Goal: Answer question/provide support

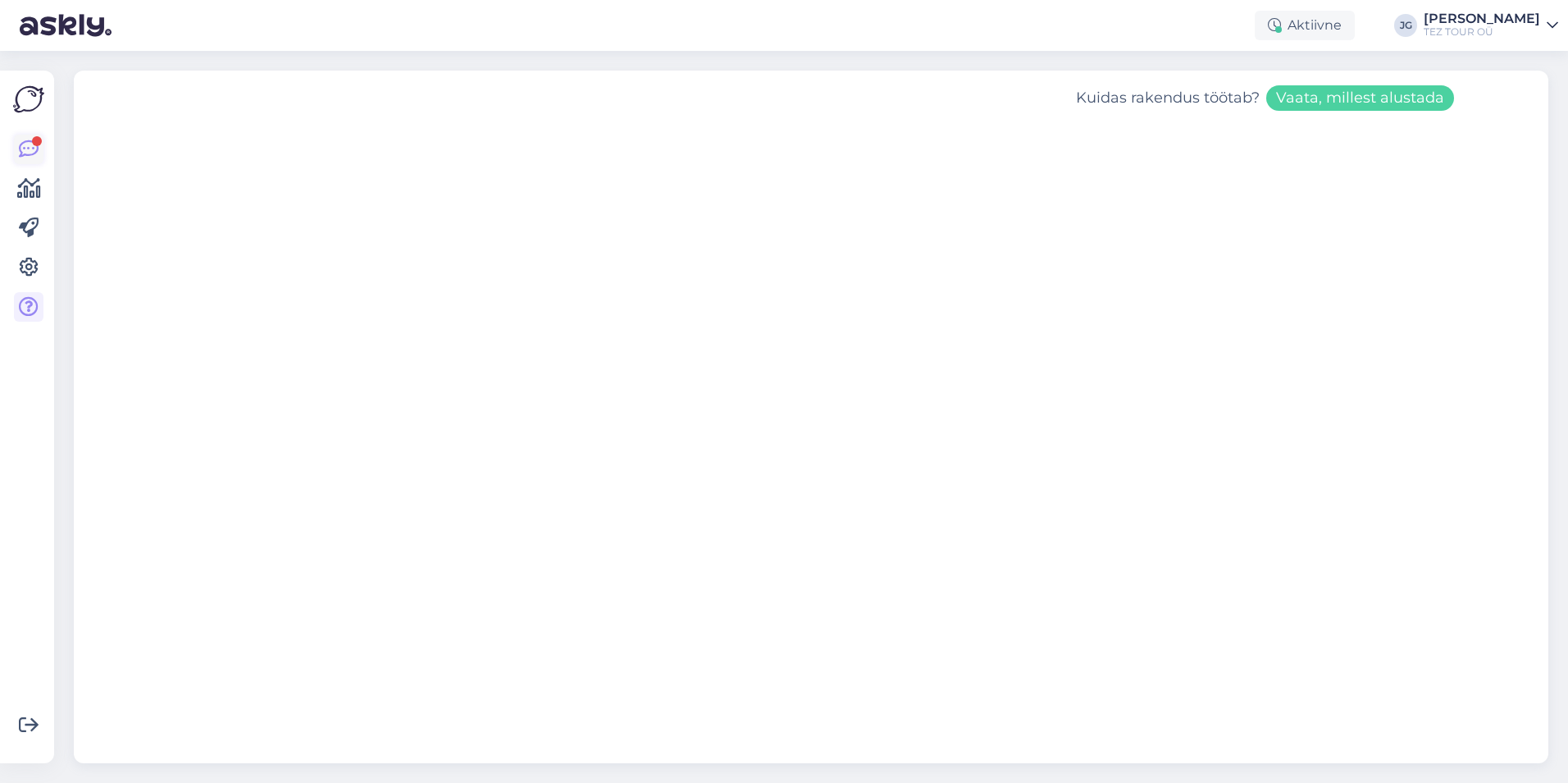
click at [25, 139] on icon at bounding box center [28, 148] width 20 height 20
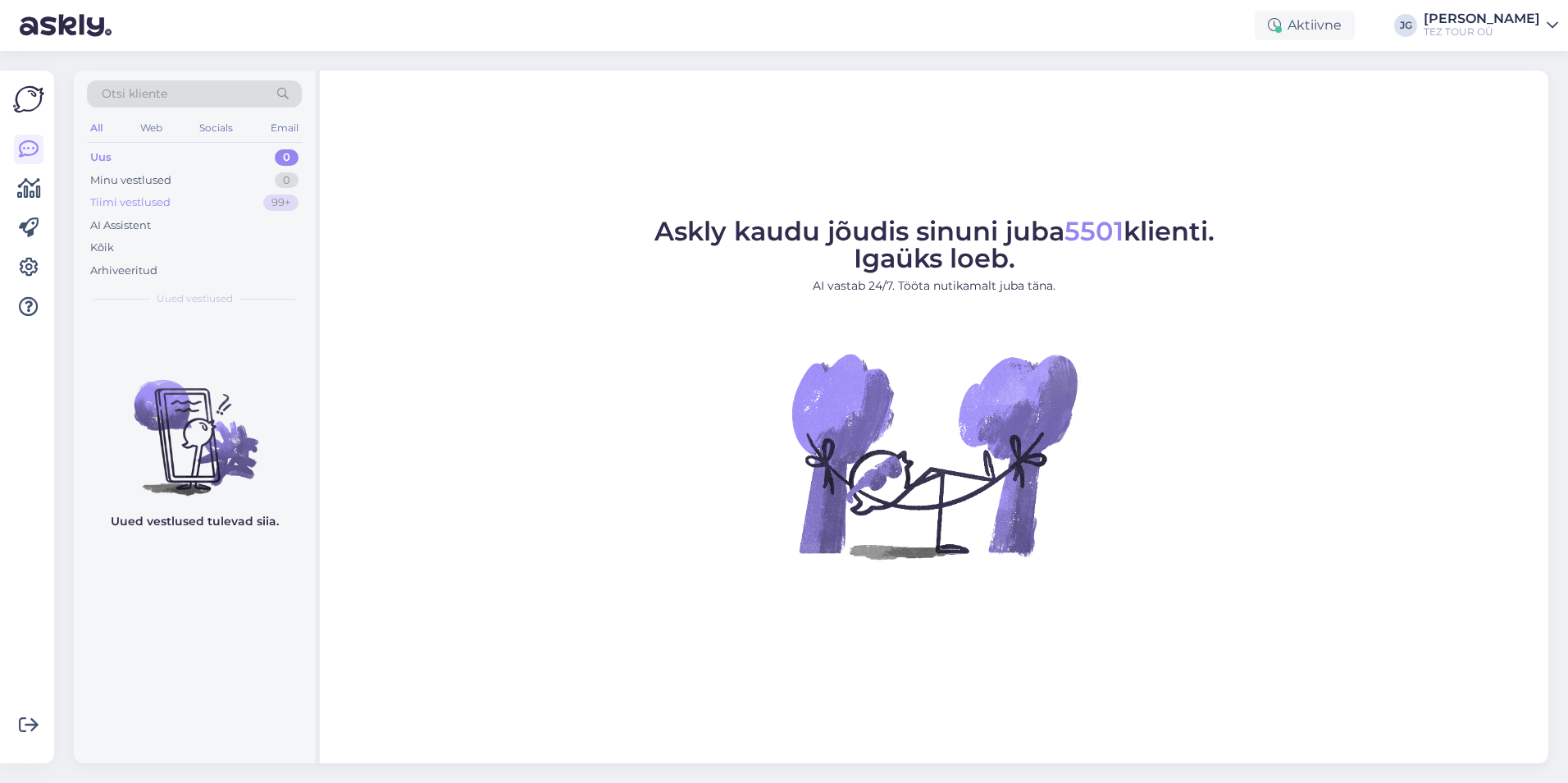
click at [164, 196] on div "Tiimi vestlused" at bounding box center [129, 202] width 80 height 16
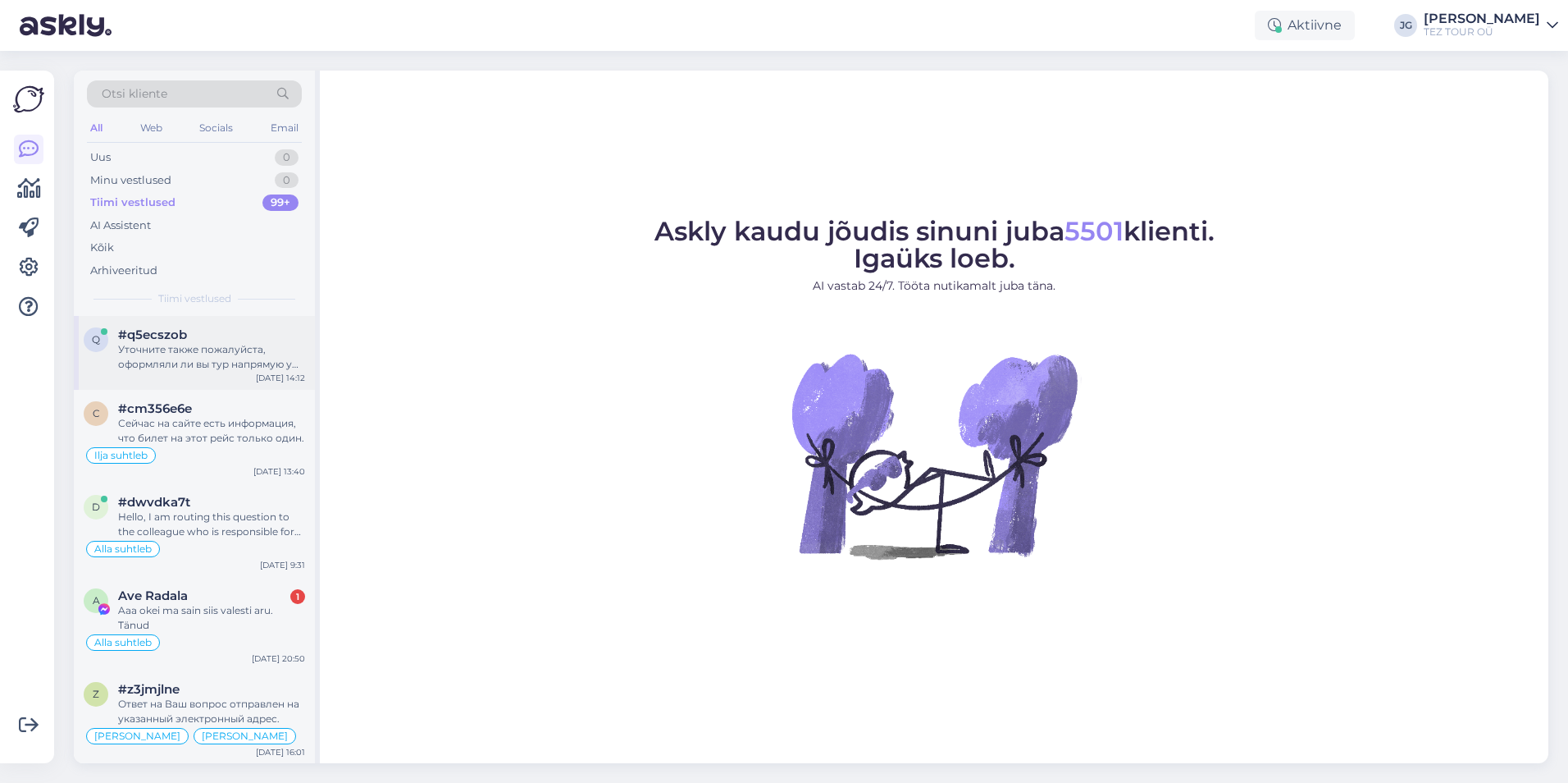
click at [233, 352] on div "Уточните также пожалуйста, оформляли ли вы тур напрямую у Tez Tour или же через…" at bounding box center [212, 357] width 187 height 29
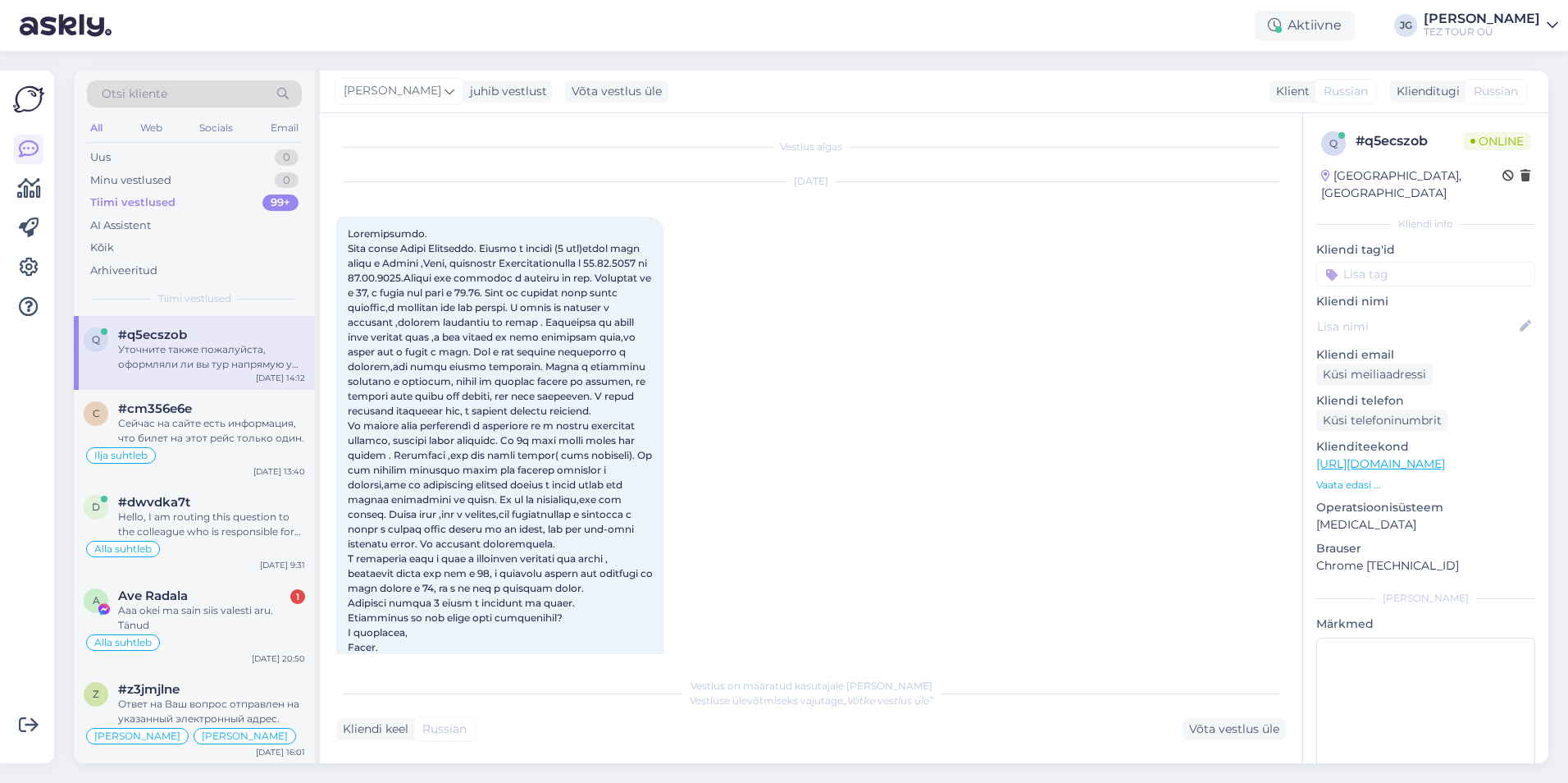
scroll to position [1786, 0]
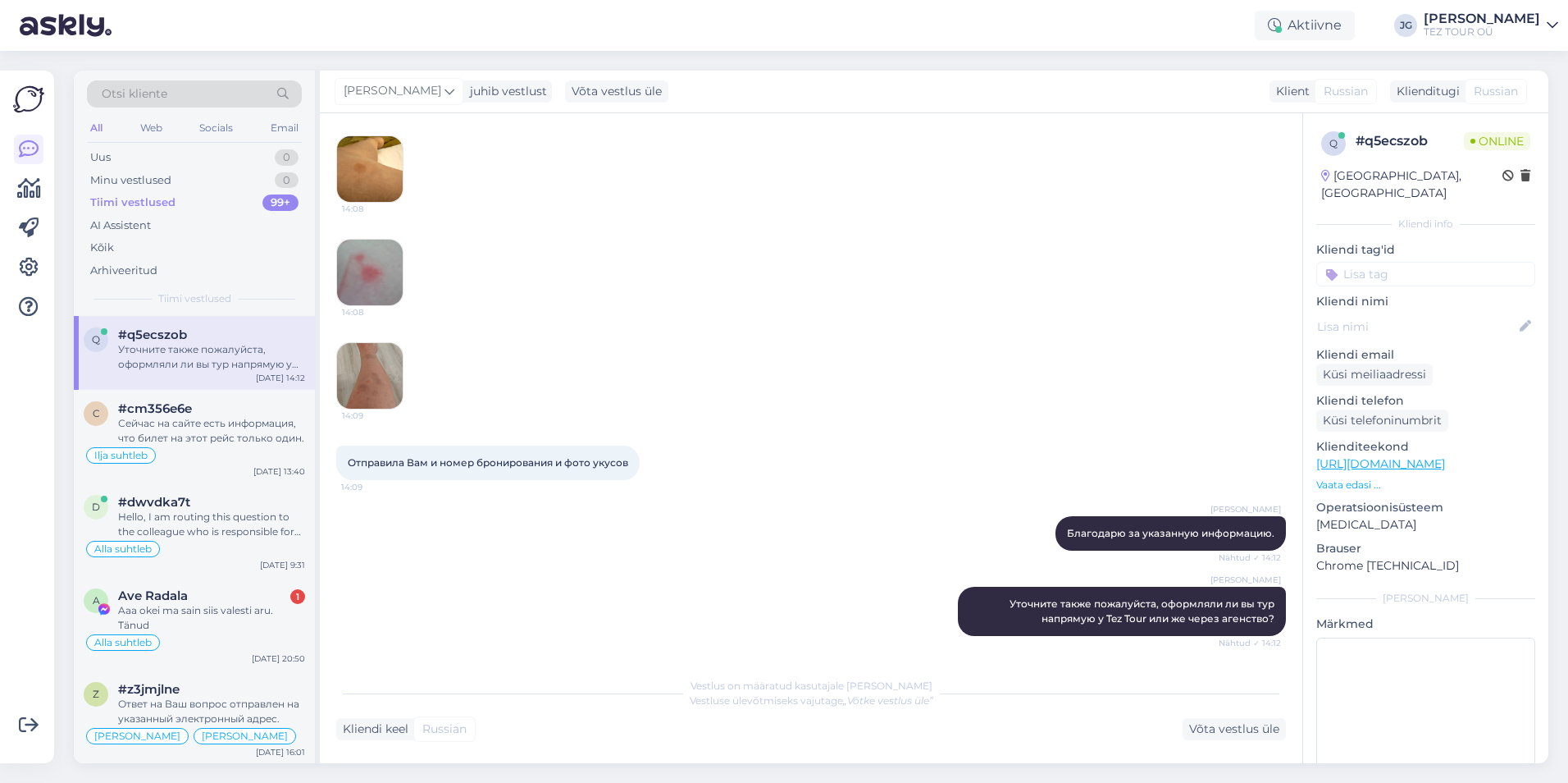
click at [1386, 262] on input at bounding box center [1426, 274] width 219 height 25
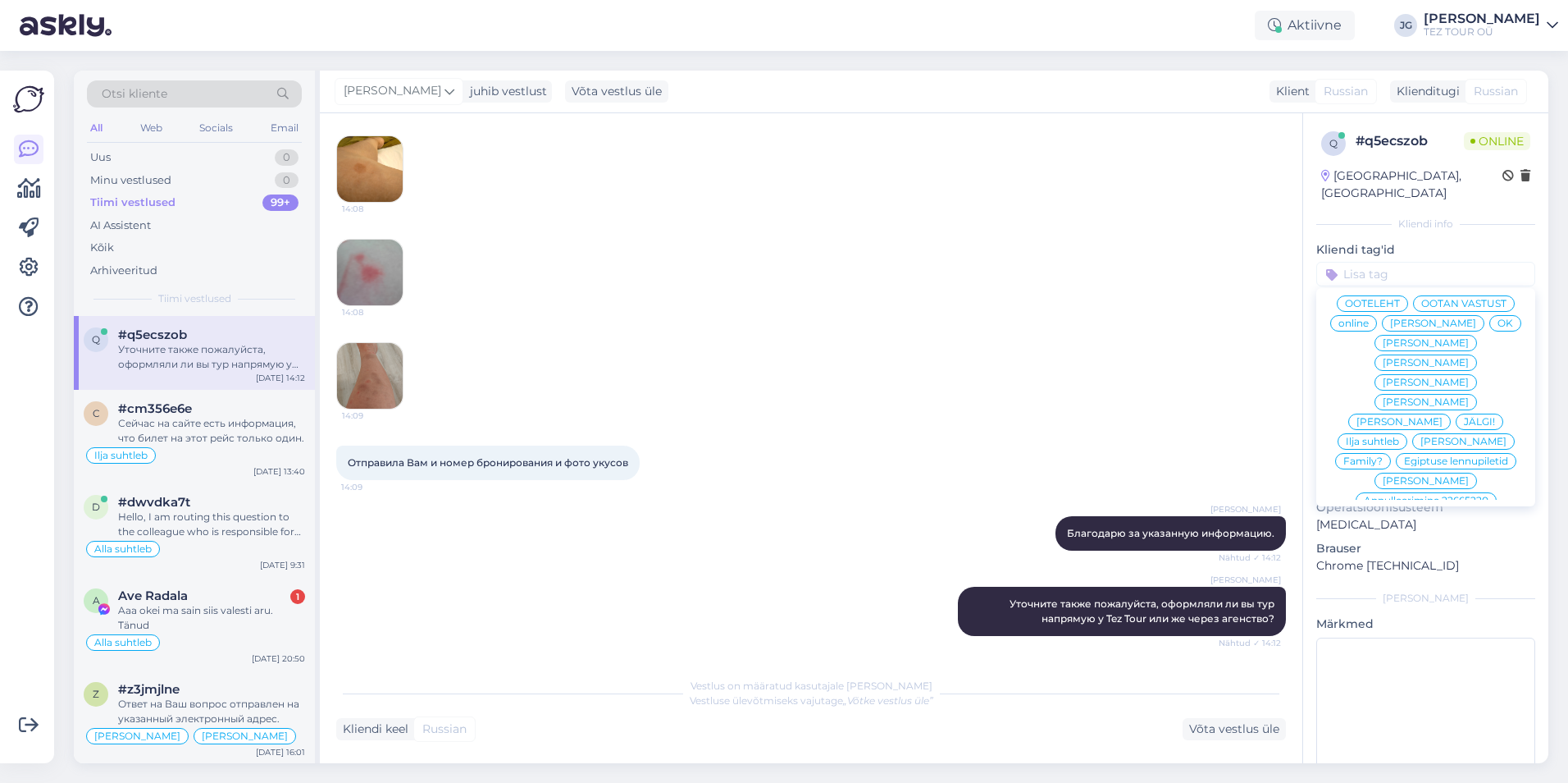
scroll to position [156, 0]
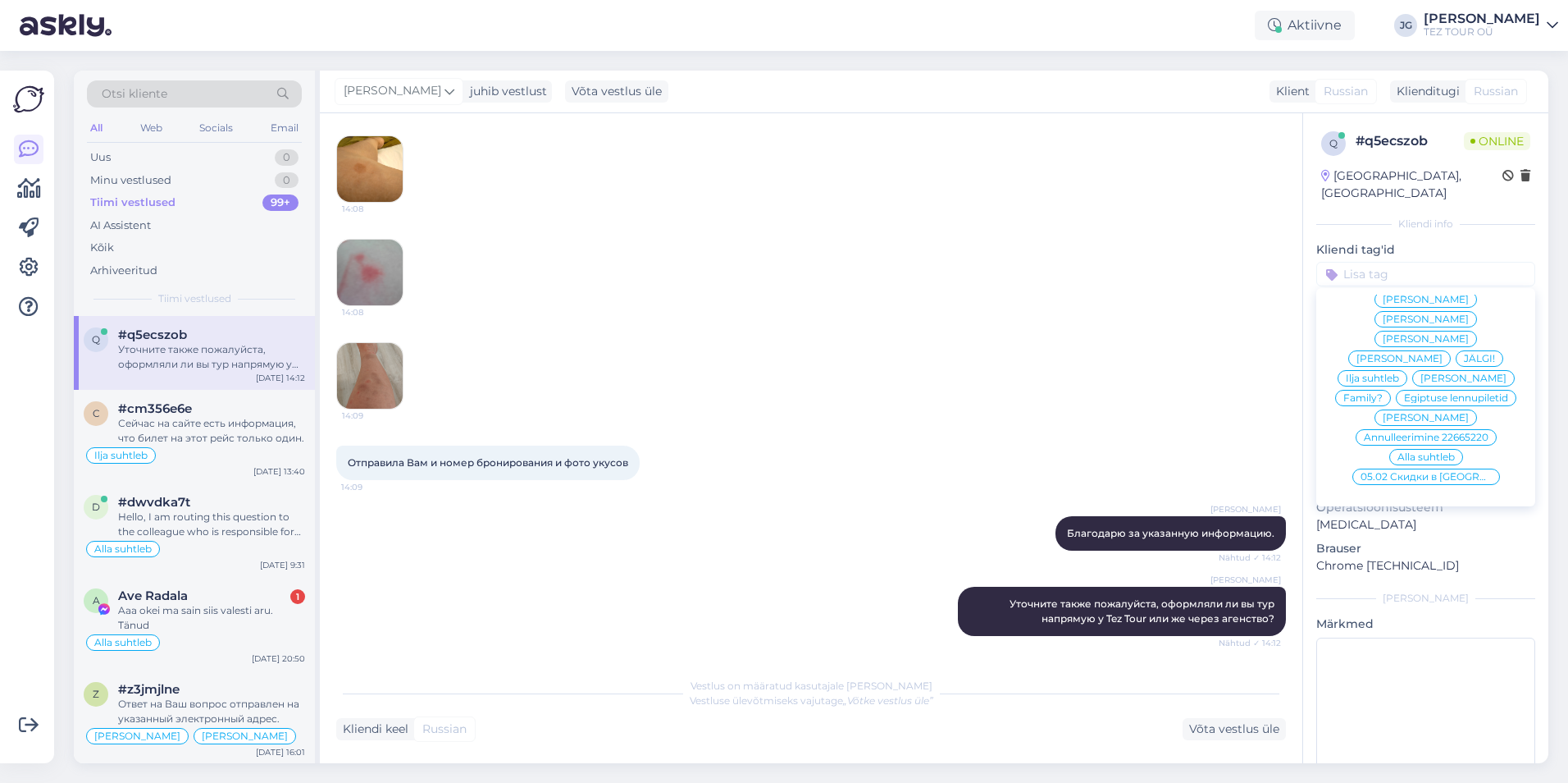
drag, startPoint x: 1395, startPoint y: 341, endPoint x: 1382, endPoint y: 351, distance: 16.4
click at [1394, 374] on span "Ilja suhtleb" at bounding box center [1372, 378] width 53 height 9
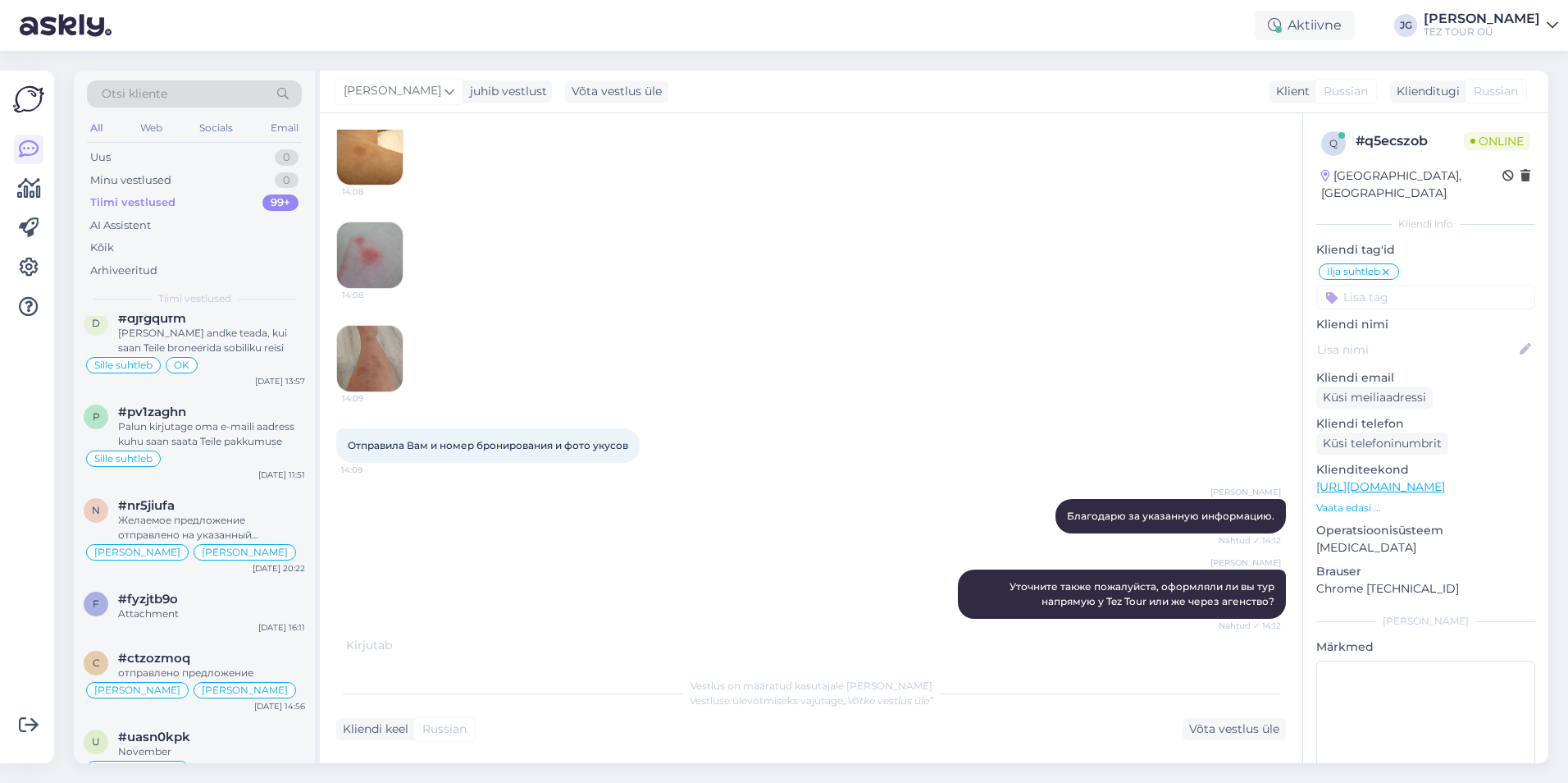
scroll to position [902, 0]
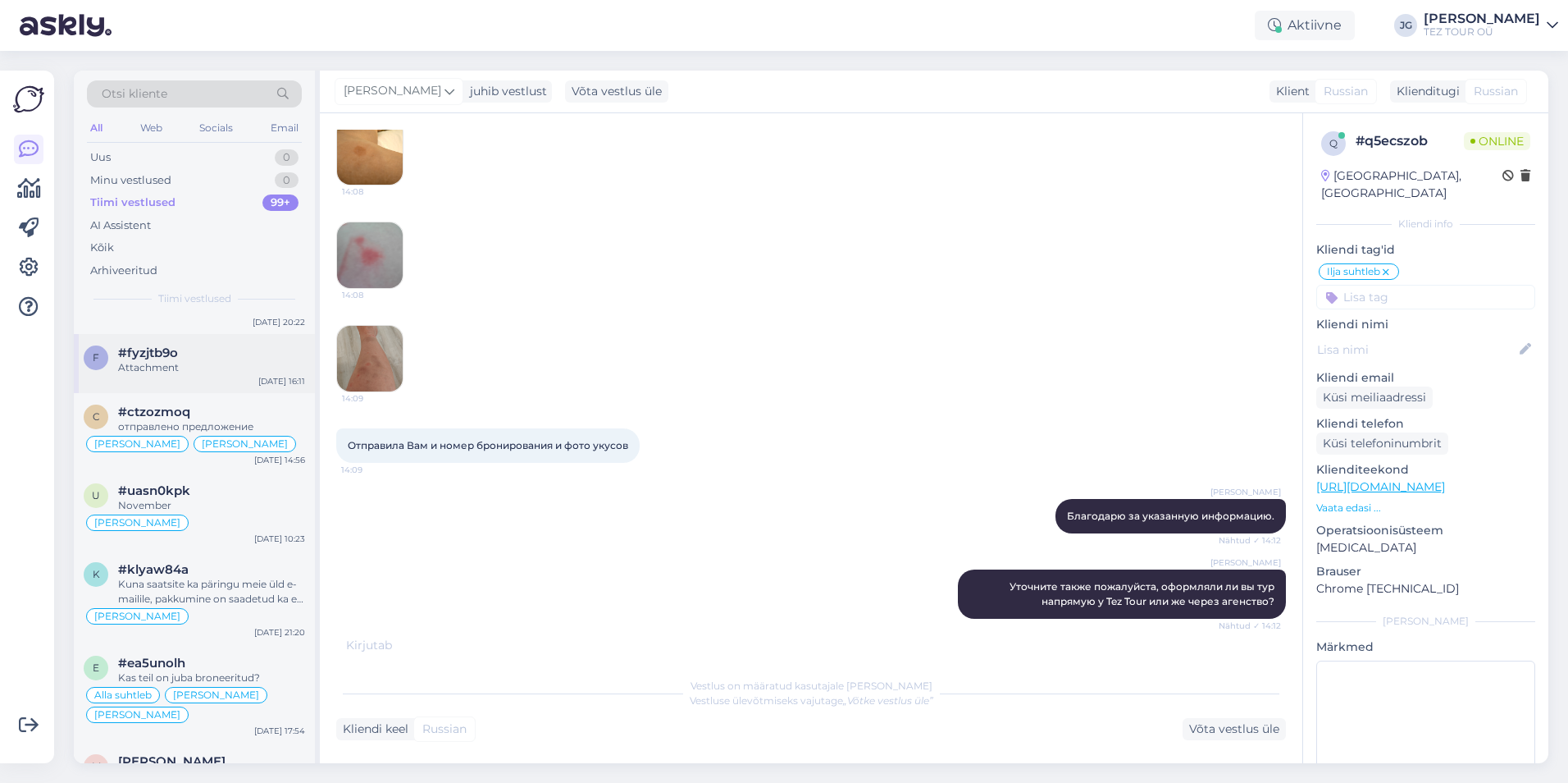
click at [195, 365] on div "Attachment" at bounding box center [212, 368] width 187 height 15
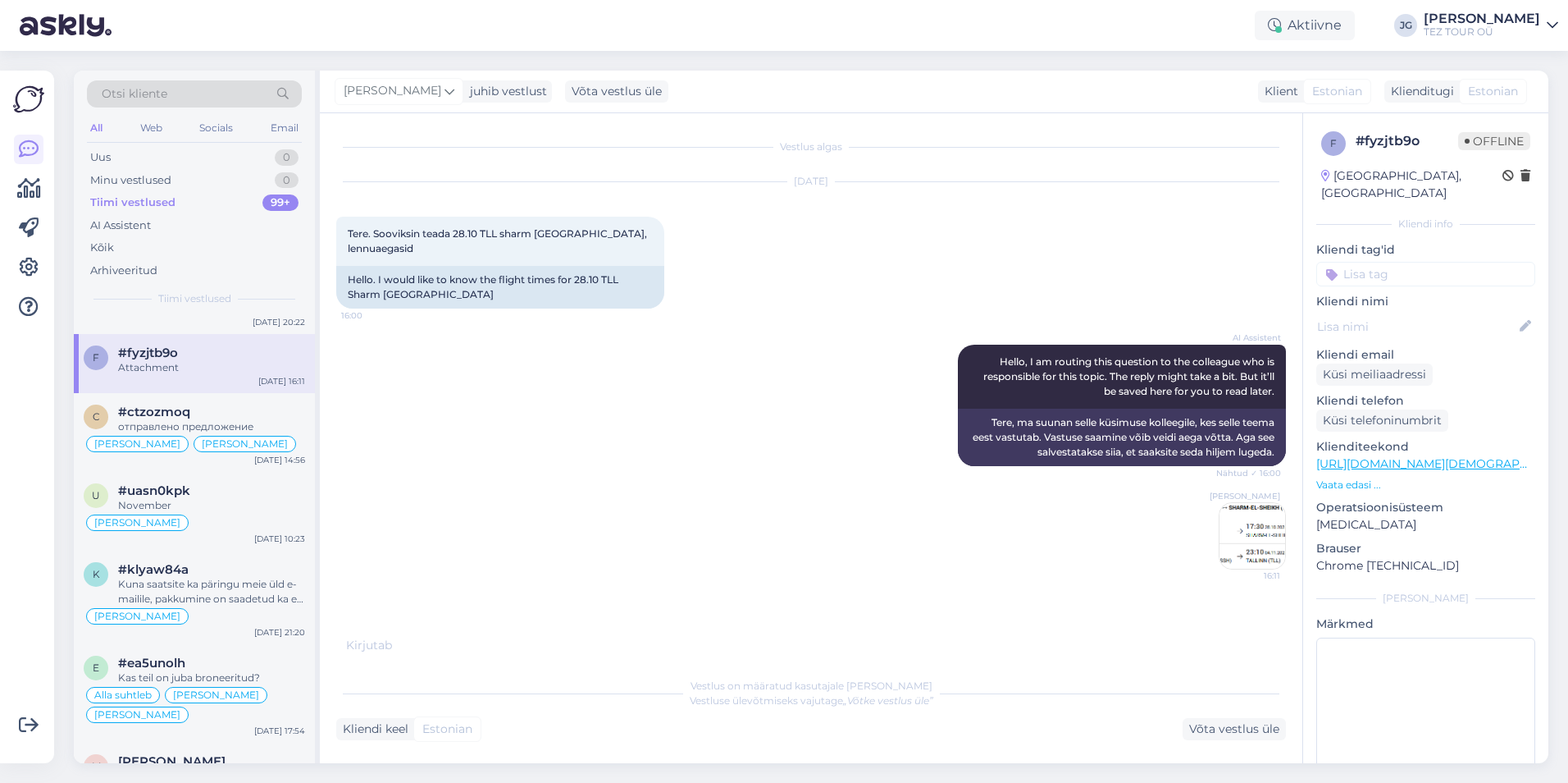
click at [1381, 262] on input at bounding box center [1426, 274] width 219 height 25
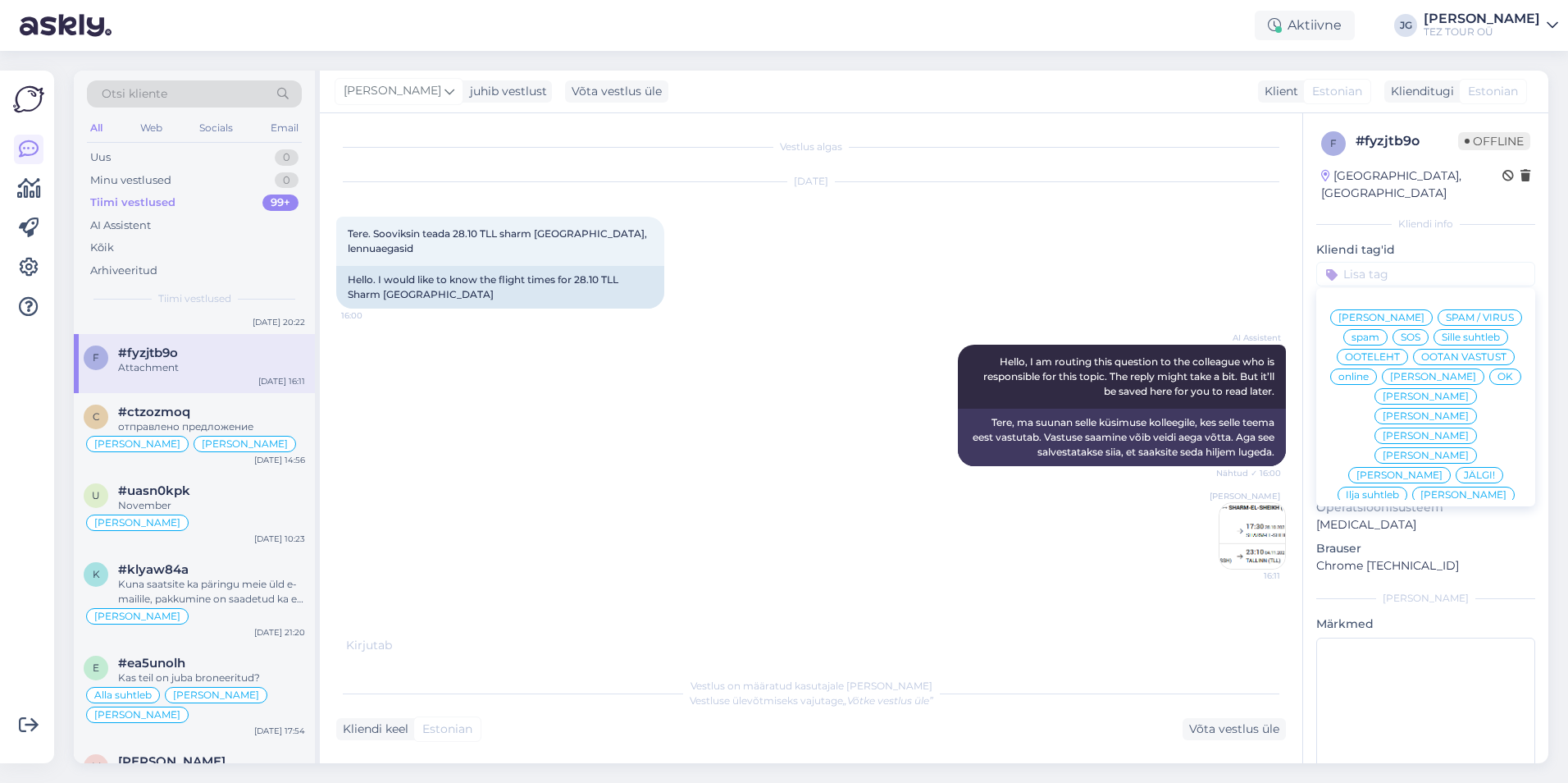
click at [1416, 378] on span "[PERSON_NAME]" at bounding box center [1433, 376] width 86 height 9
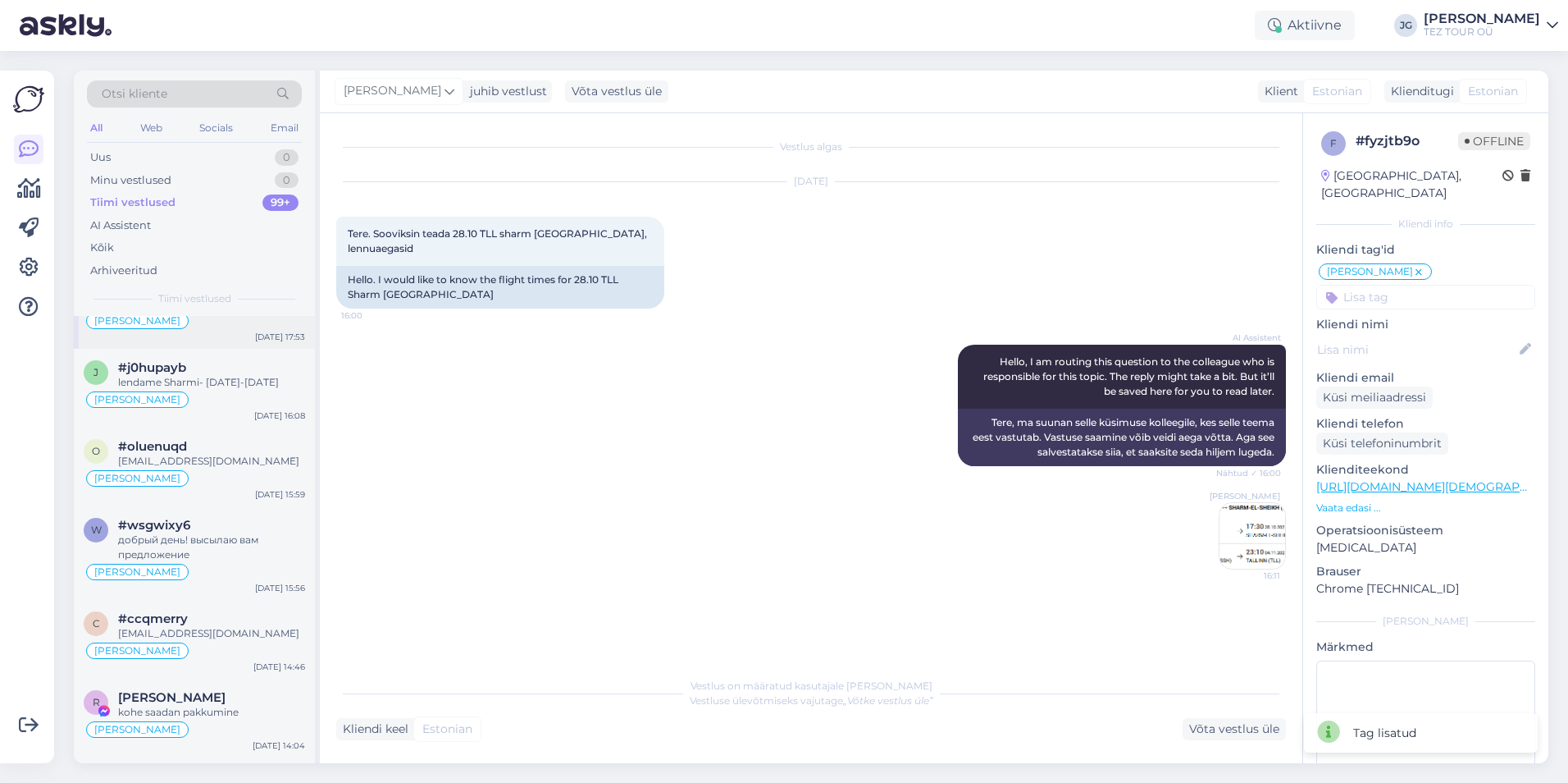
scroll to position [1558, 0]
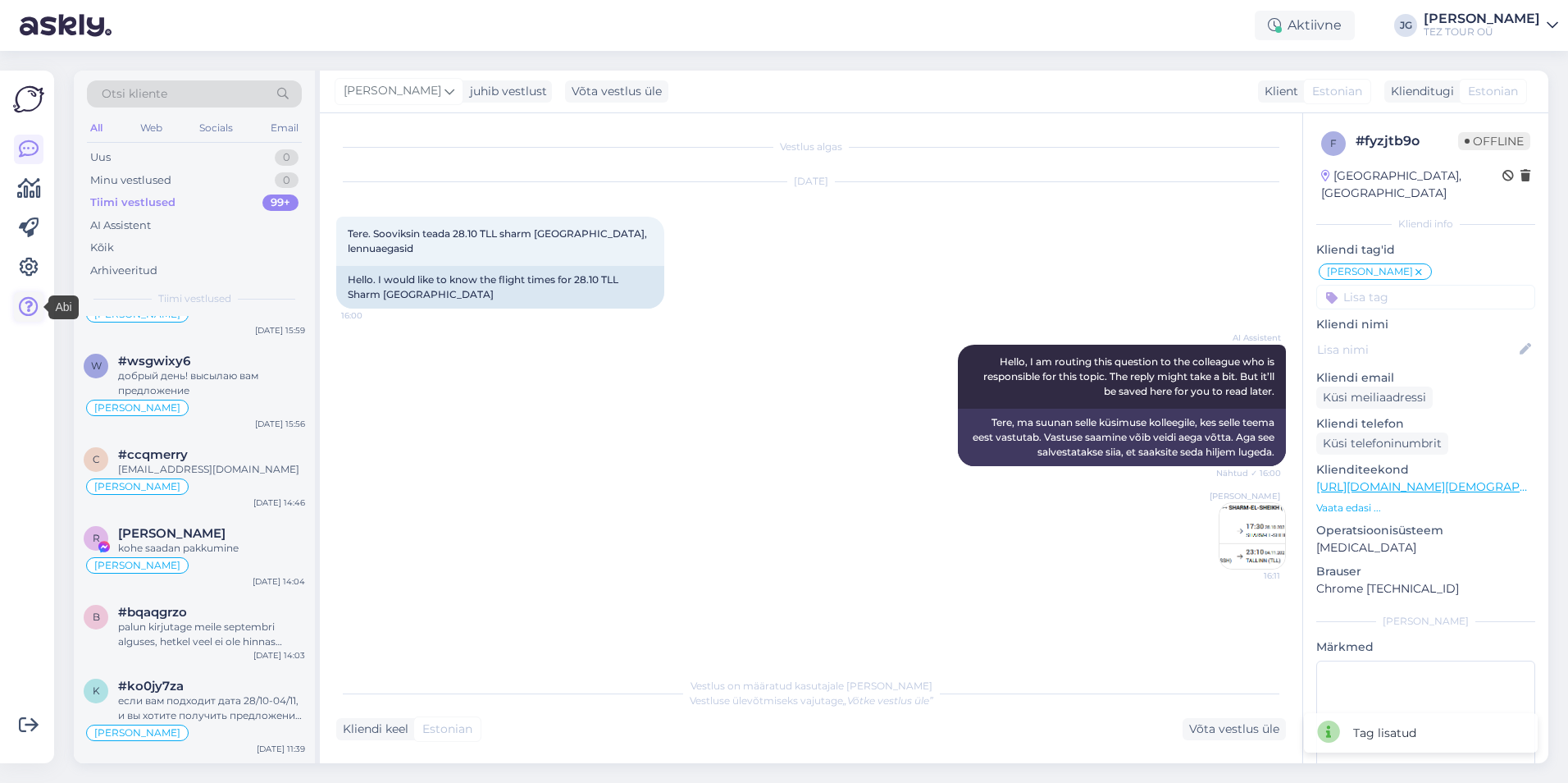
click at [26, 304] on icon at bounding box center [28, 306] width 20 height 20
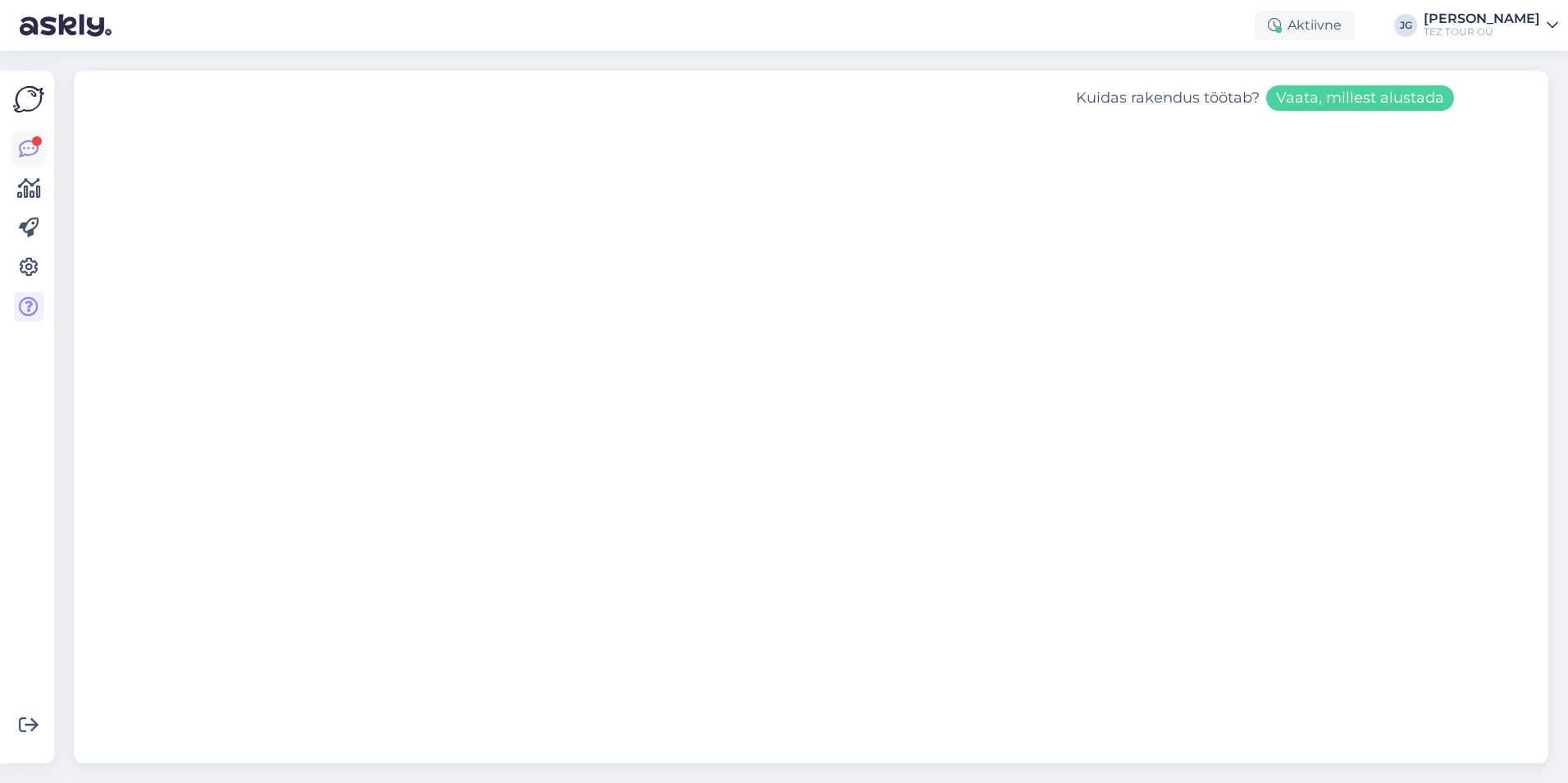
click at [27, 147] on icon at bounding box center [28, 148] width 20 height 20
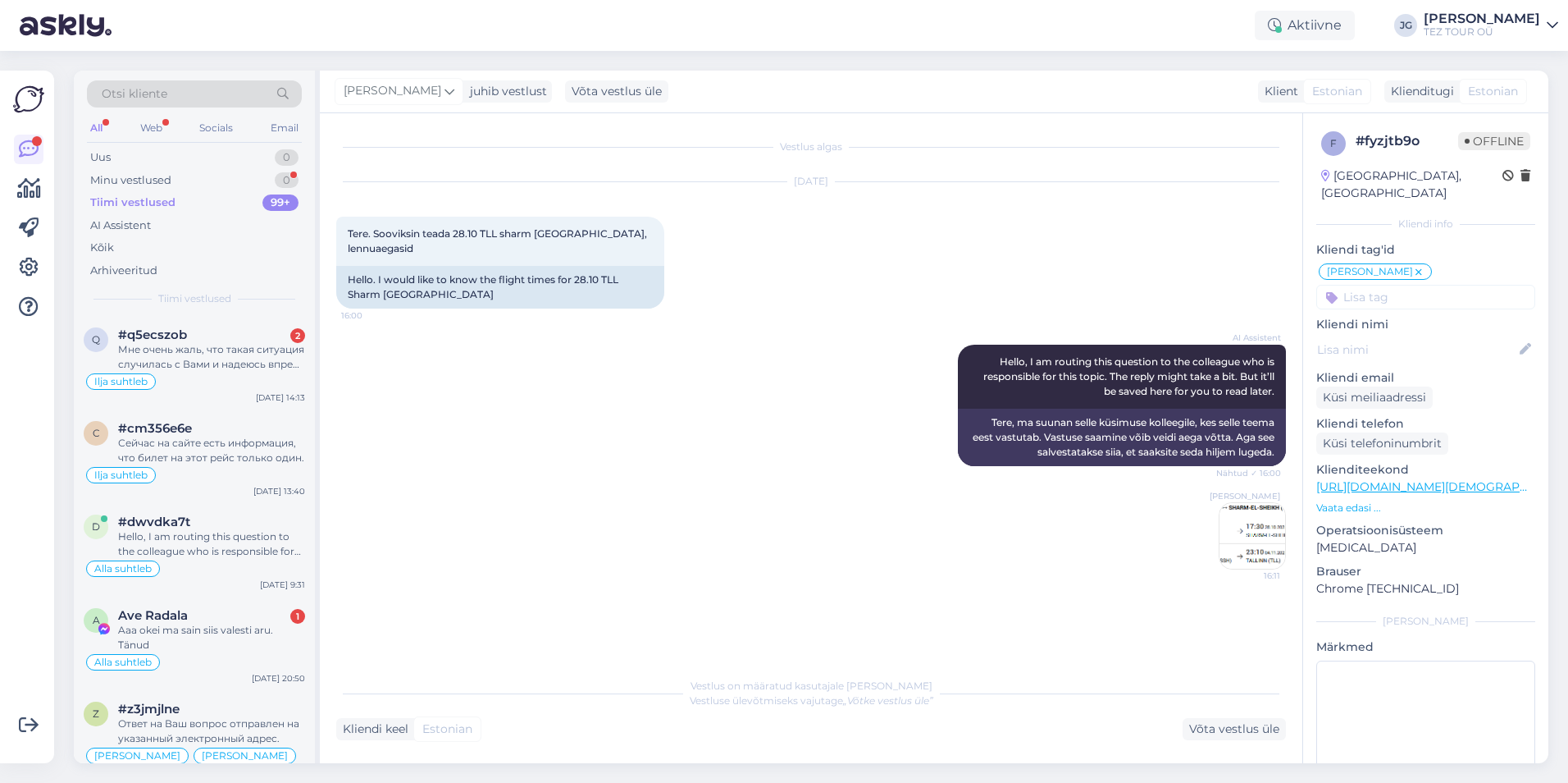
drag, startPoint x: 508, startPoint y: 721, endPoint x: 511, endPoint y: 713, distance: 8.5
click at [508, 721] on div "Kliendi keel Estonian Võta vestlus üle" at bounding box center [811, 728] width 950 height 22
